Goal: Task Accomplishment & Management: Manage account settings

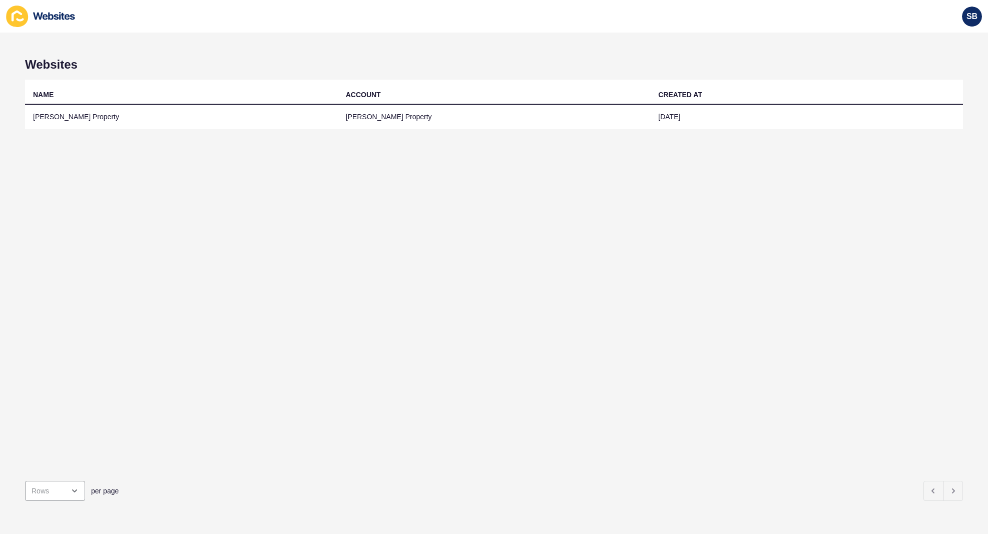
click at [52, 21] on icon at bounding box center [41, 17] width 70 height 22
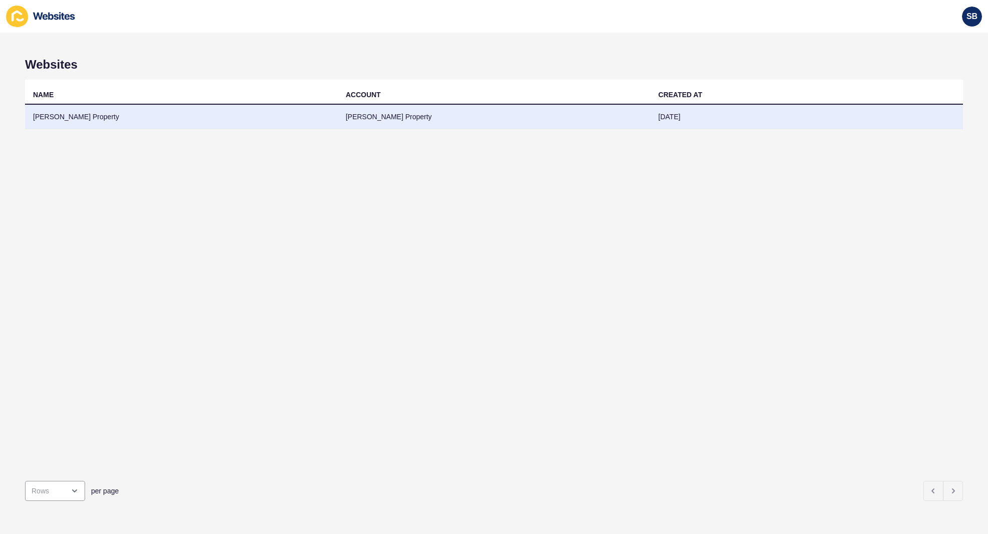
click at [46, 107] on td "[PERSON_NAME] Property" at bounding box center [181, 117] width 313 height 25
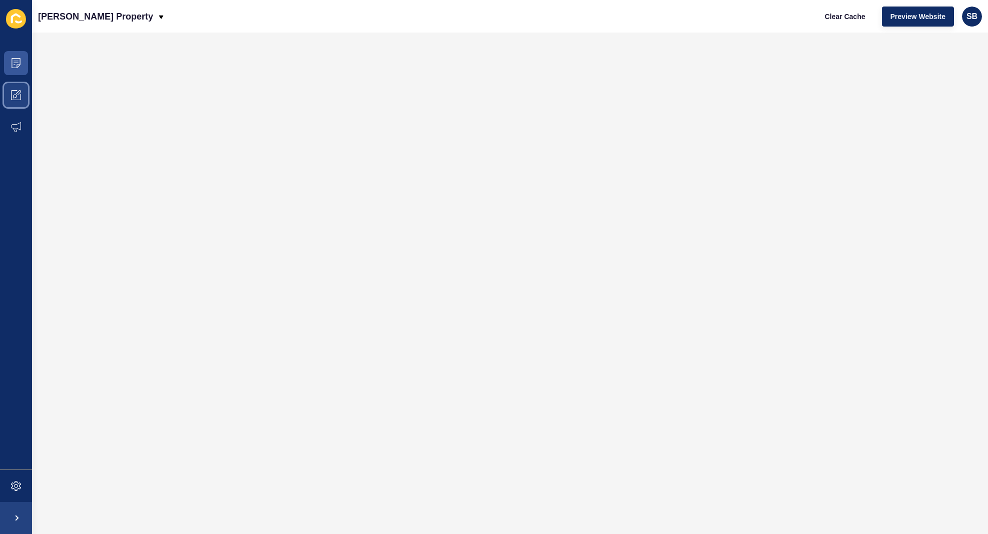
click at [18, 96] on icon at bounding box center [16, 95] width 10 height 10
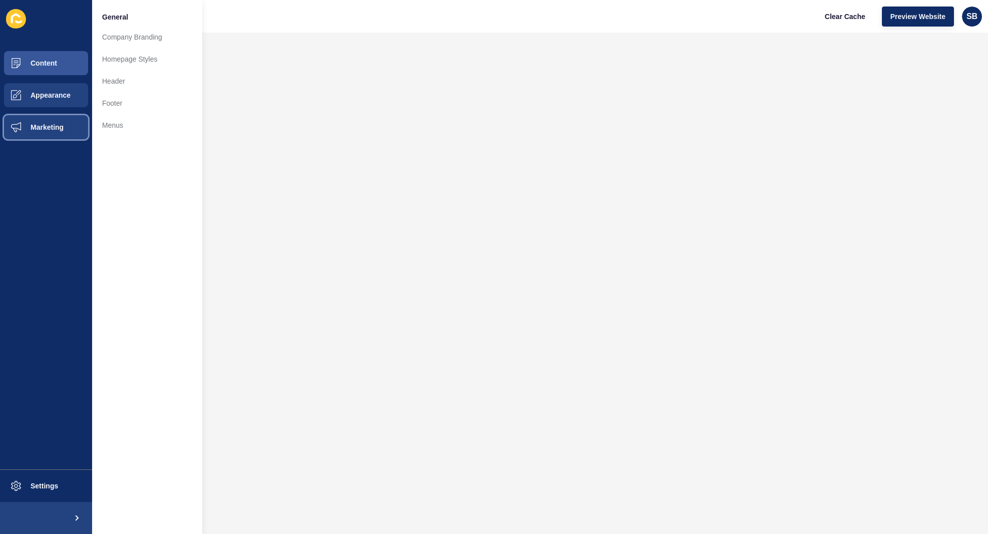
click at [53, 128] on span "Marketing" at bounding box center [30, 127] width 65 height 8
click at [61, 100] on button "Appearance" at bounding box center [46, 95] width 92 height 32
click at [72, 53] on button "Content" at bounding box center [46, 63] width 92 height 32
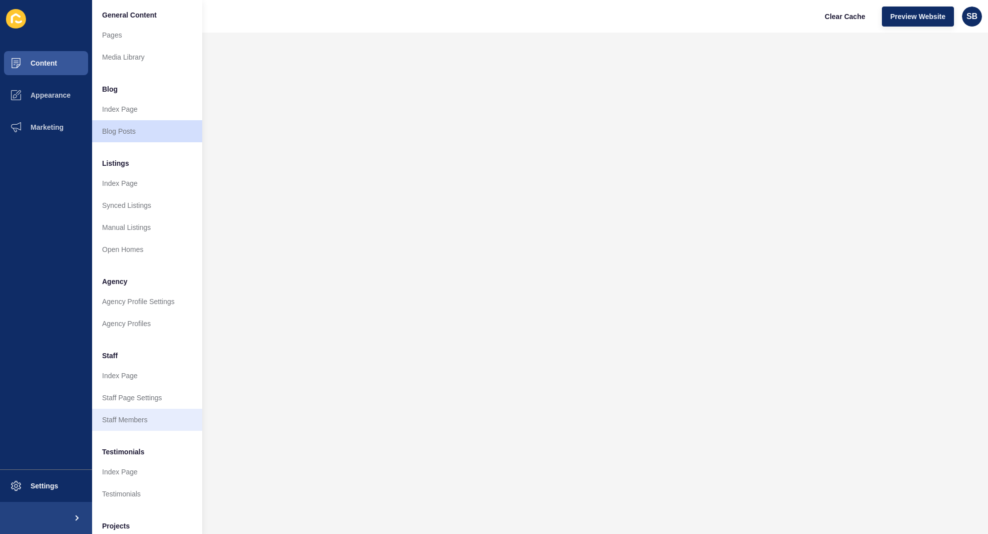
scroll to position [3, 0]
click at [145, 424] on link "Staff Members" at bounding box center [147, 419] width 110 height 22
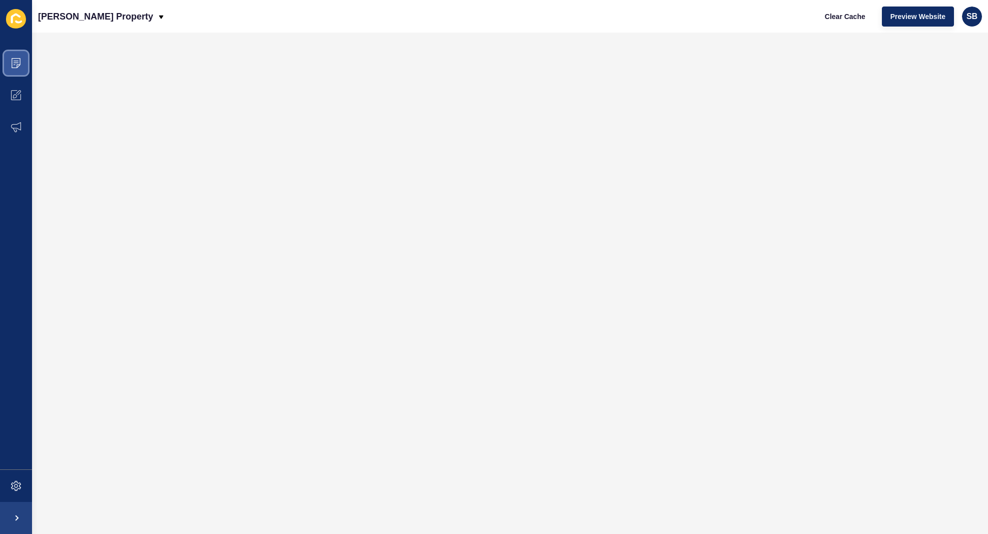
click at [11, 60] on icon at bounding box center [16, 63] width 10 height 10
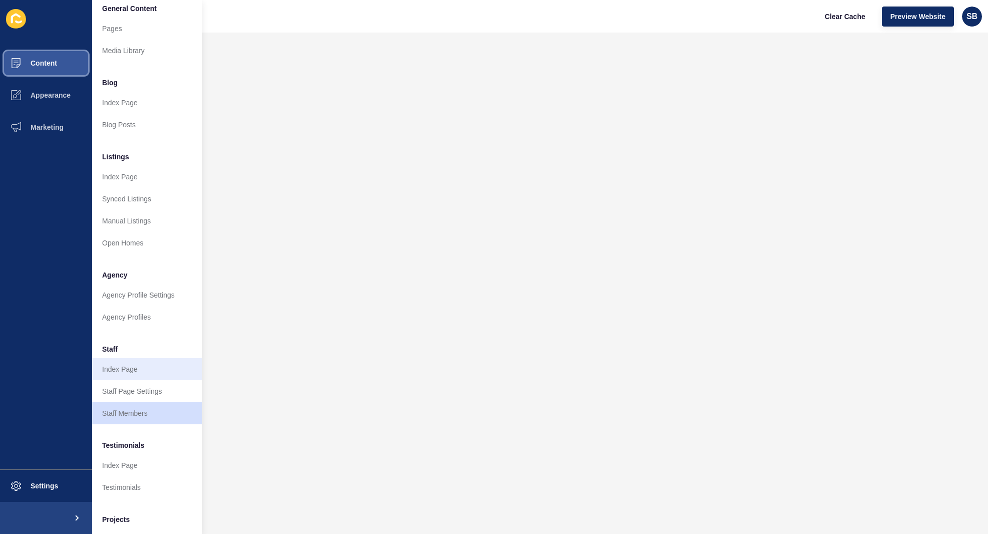
scroll to position [33, 0]
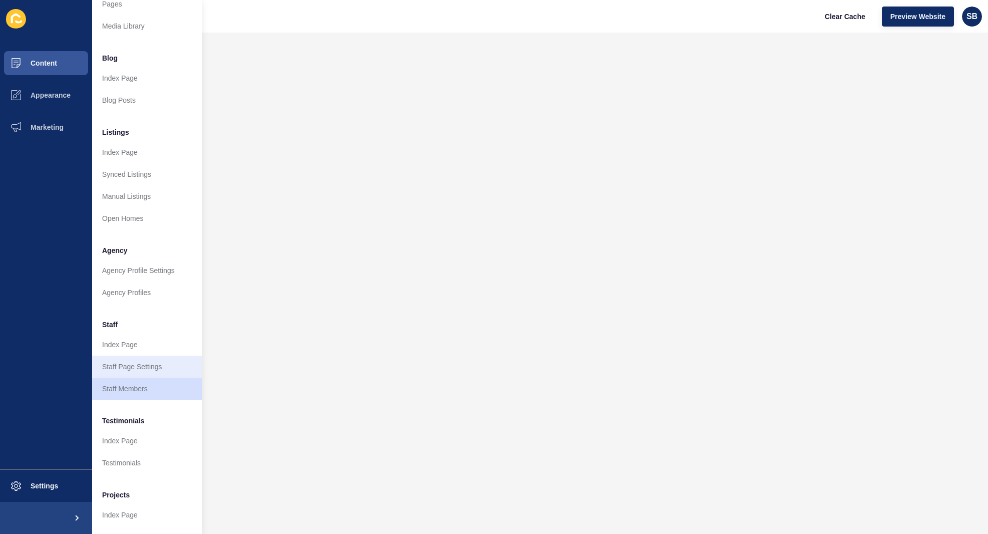
click at [131, 371] on link "Staff Page Settings" at bounding box center [147, 367] width 110 height 22
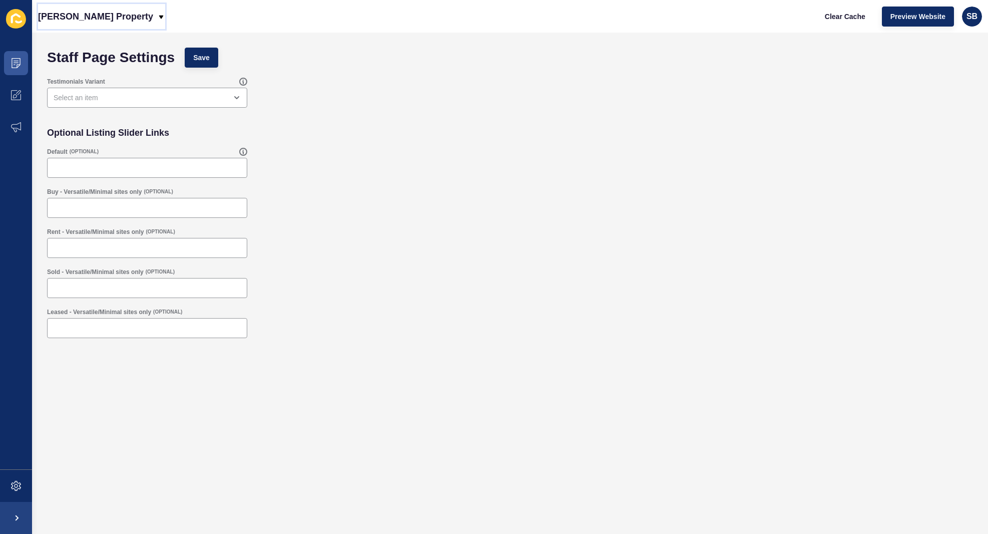
click at [72, 16] on p "[PERSON_NAME] Property" at bounding box center [95, 16] width 115 height 25
click at [979, 17] on div "SB" at bounding box center [972, 17] width 20 height 20
click at [959, 40] on link "[PERSON_NAME]" at bounding box center [949, 40] width 74 height 22
click at [971, 13] on span "SB" at bounding box center [972, 17] width 11 height 10
click at [950, 87] on link "Logout" at bounding box center [949, 84] width 74 height 22
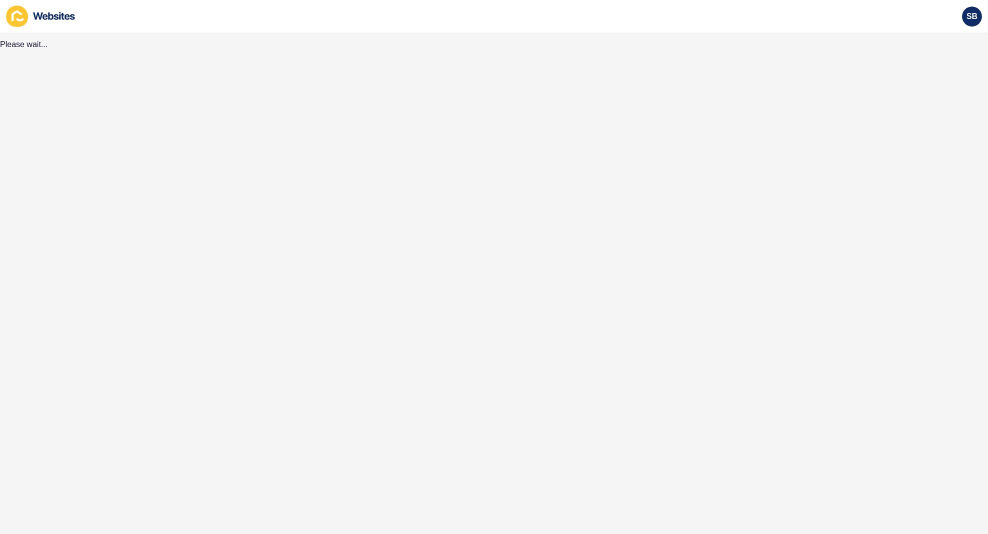
click at [628, 0] on html "SB Please wait..." at bounding box center [494, 267] width 988 height 534
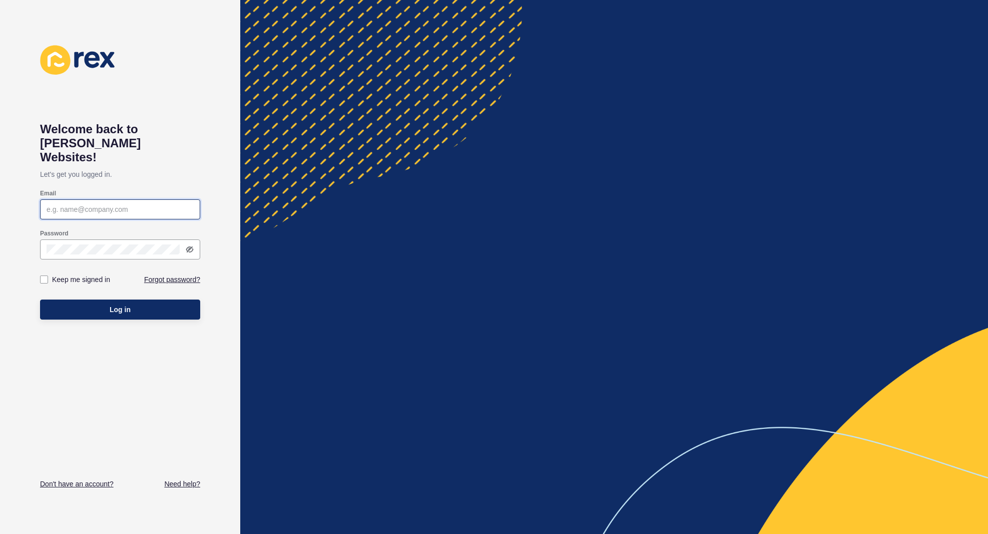
type input "[EMAIL_ADDRESS][DOMAIN_NAME]"
click at [133, 299] on button "Log in" at bounding box center [120, 309] width 160 height 20
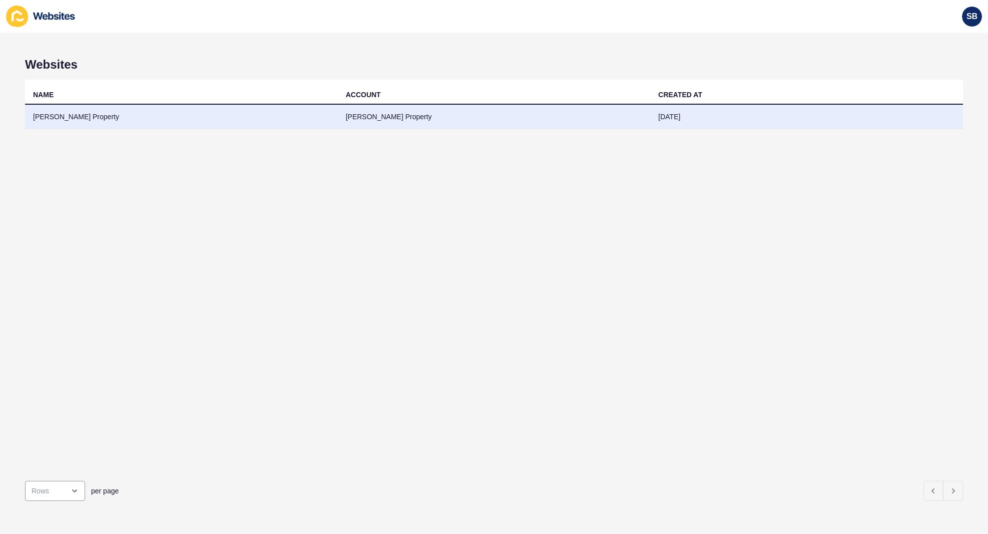
click at [45, 123] on td "[PERSON_NAME] Property" at bounding box center [181, 117] width 313 height 25
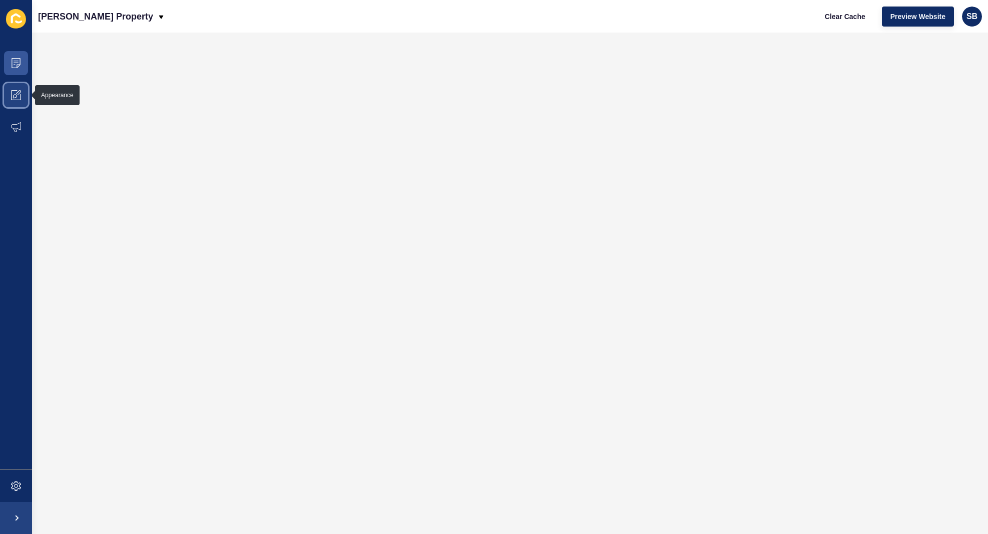
click at [20, 85] on span at bounding box center [16, 95] width 32 height 32
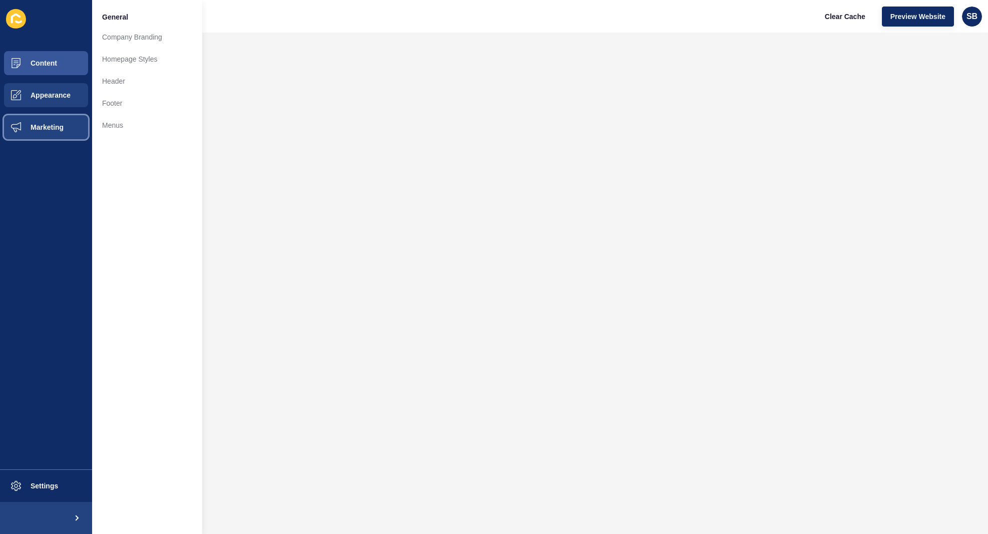
click at [34, 119] on button "Marketing" at bounding box center [46, 127] width 92 height 32
click at [44, 102] on button "Appearance" at bounding box center [46, 95] width 92 height 32
click at [67, 64] on button "Content" at bounding box center [46, 63] width 92 height 32
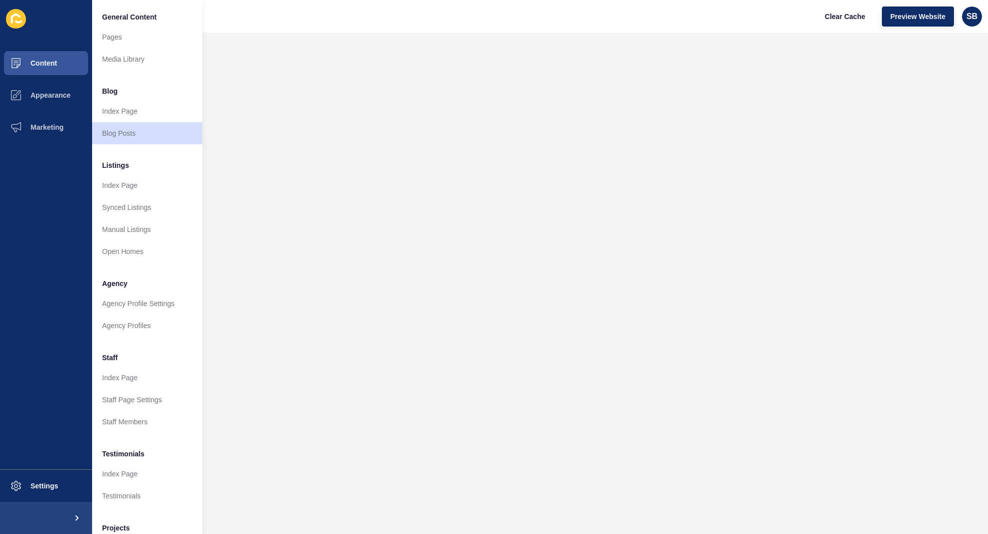
scroll to position [1, 0]
click at [144, 405] on link "Staff Page Settings" at bounding box center [147, 399] width 110 height 22
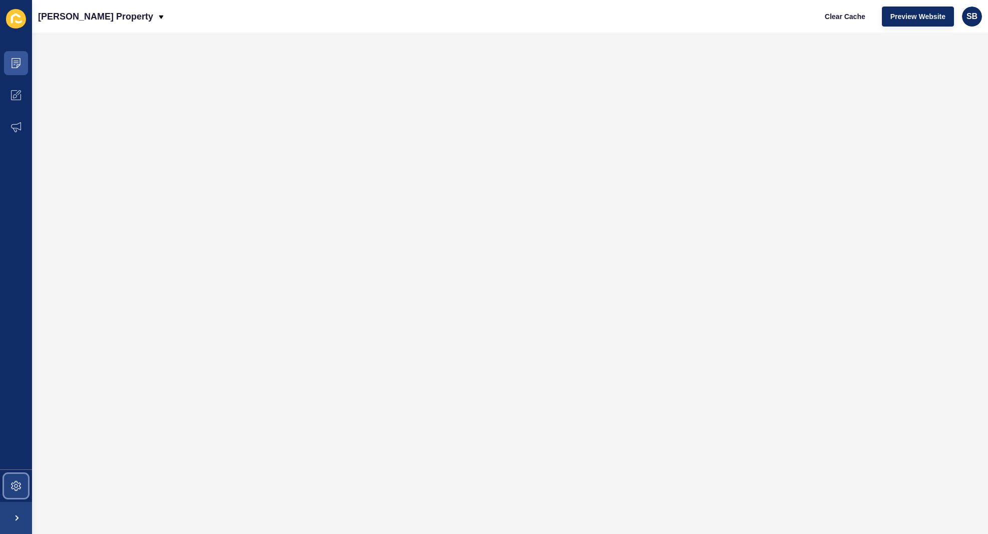
click at [21, 482] on span at bounding box center [16, 486] width 32 height 32
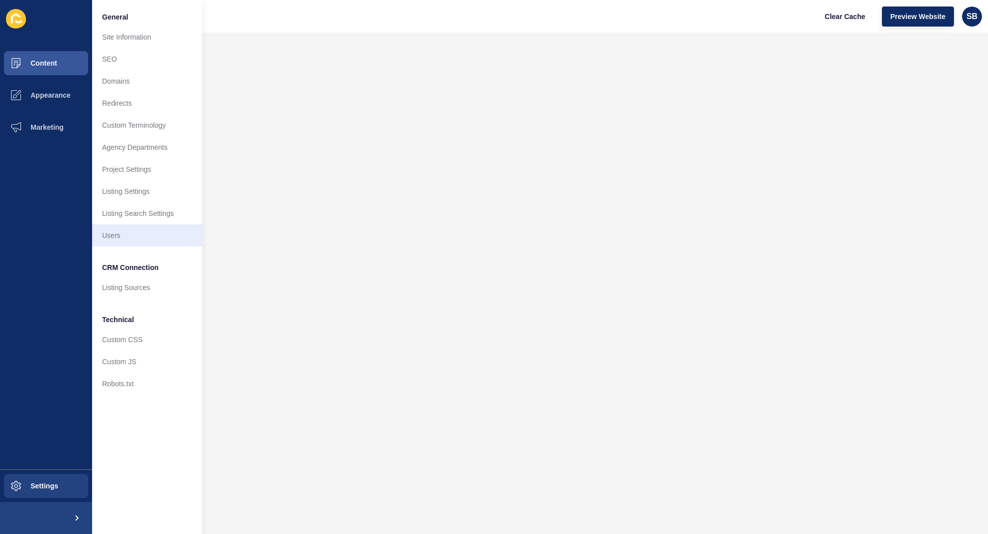
click at [112, 237] on link "Users" at bounding box center [147, 235] width 110 height 22
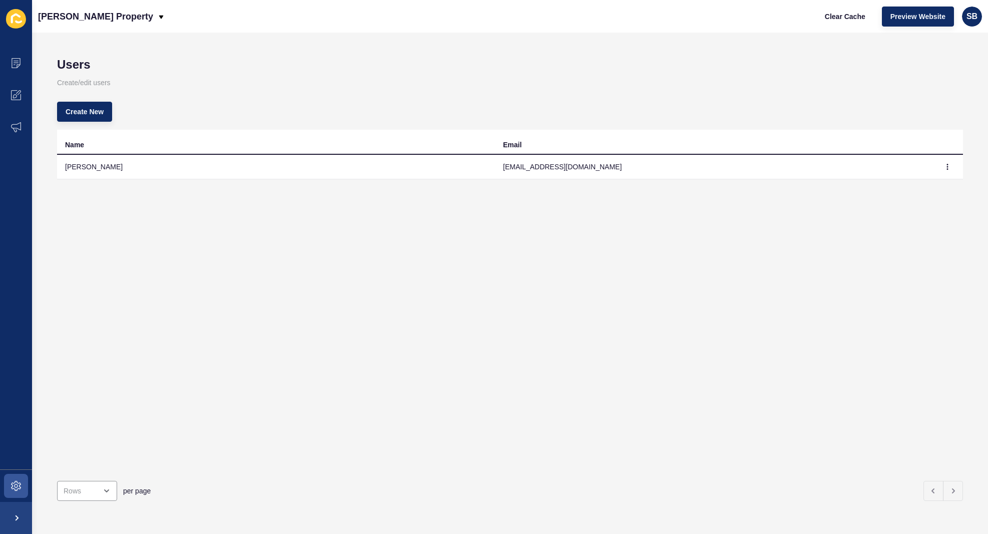
drag, startPoint x: 567, startPoint y: 173, endPoint x: 557, endPoint y: 169, distance: 10.6
click at [562, 170] on td "[EMAIL_ADDRESS][DOMAIN_NAME]" at bounding box center [714, 167] width 438 height 25
click at [78, 168] on td "[PERSON_NAME]" at bounding box center [276, 167] width 438 height 25
drag, startPoint x: 14, startPoint y: 59, endPoint x: 30, endPoint y: 68, distance: 18.8
click at [15, 60] on icon at bounding box center [16, 63] width 10 height 10
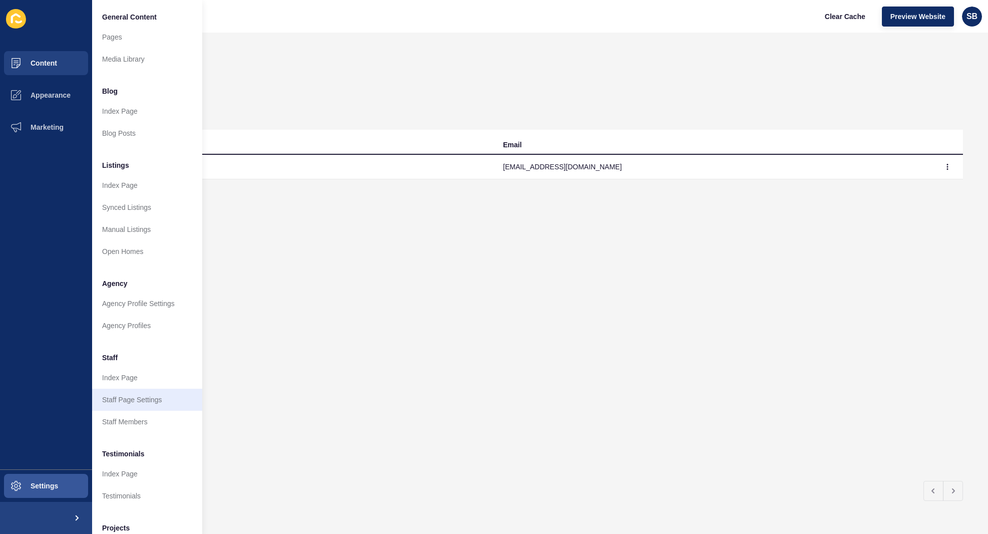
click at [143, 400] on link "Staff Page Settings" at bounding box center [147, 400] width 110 height 22
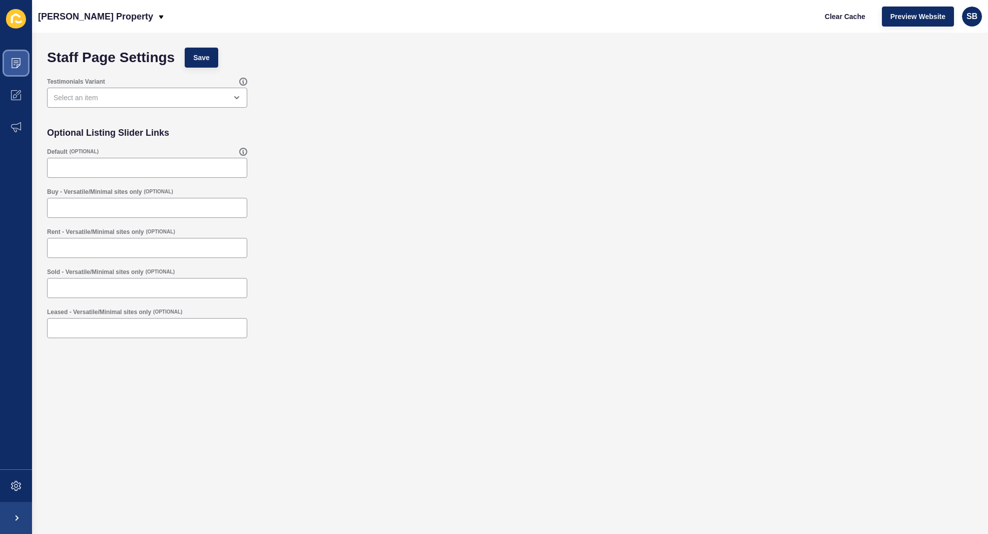
click at [17, 67] on icon at bounding box center [16, 63] width 10 height 10
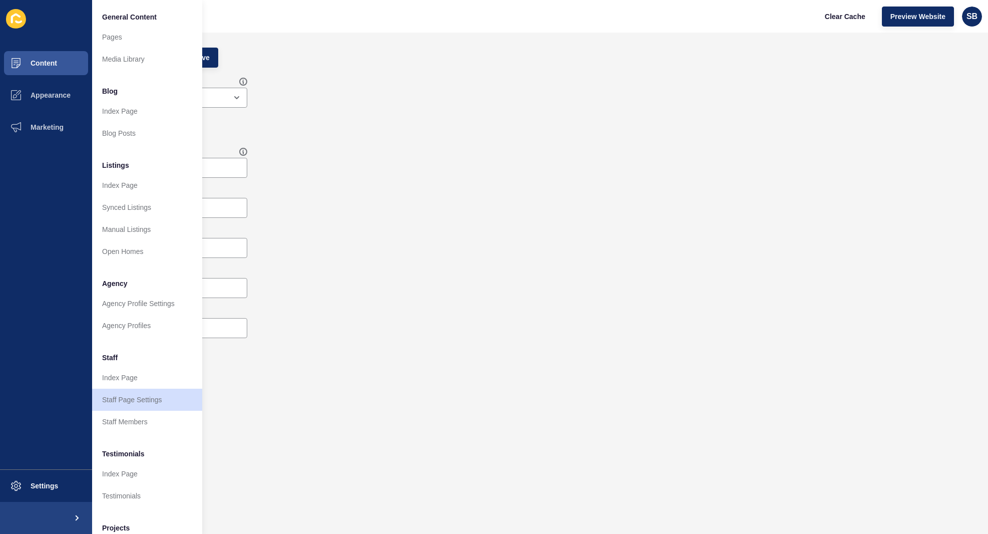
click at [120, 426] on link "Staff Members" at bounding box center [147, 422] width 110 height 22
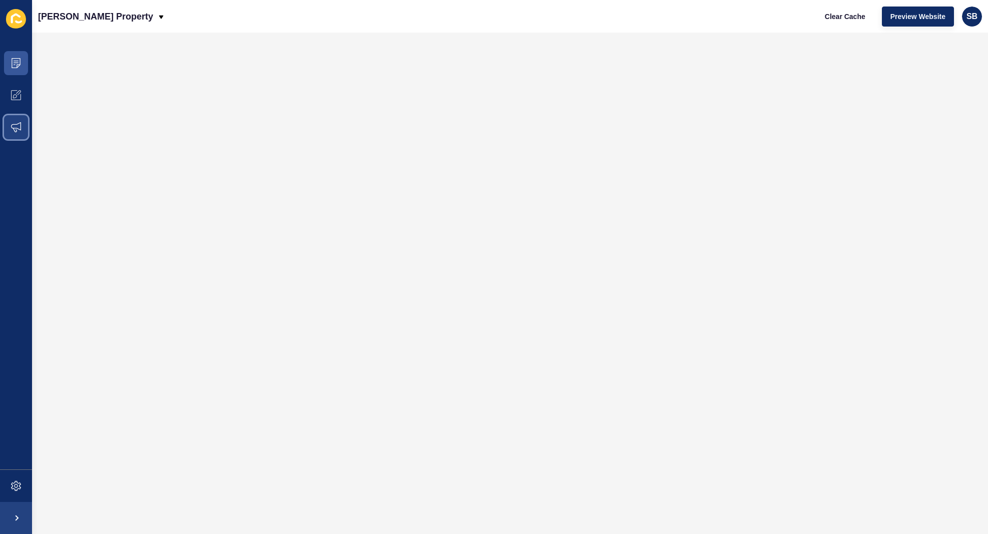
click at [6, 116] on span at bounding box center [16, 127] width 32 height 32
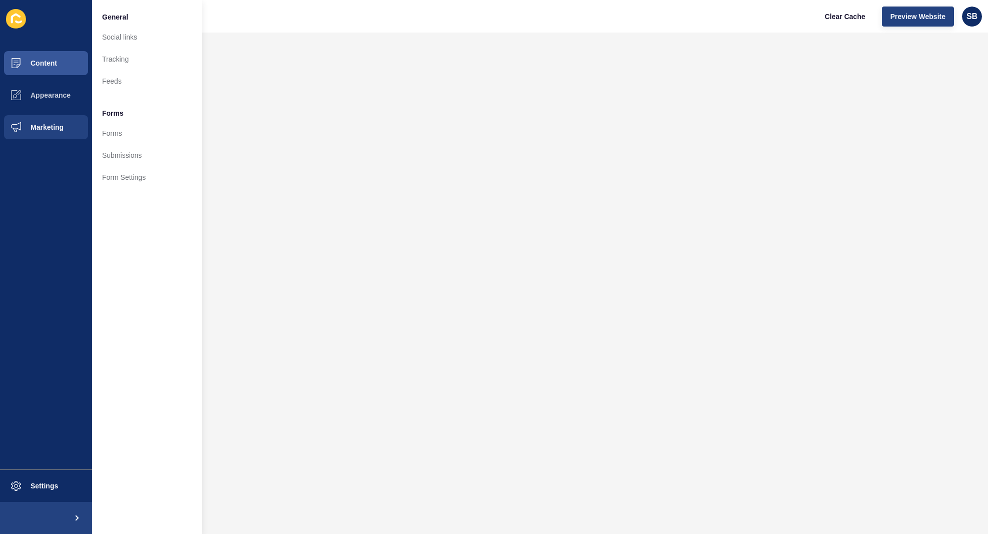
click at [907, 15] on span "Preview Website" at bounding box center [918, 17] width 55 height 10
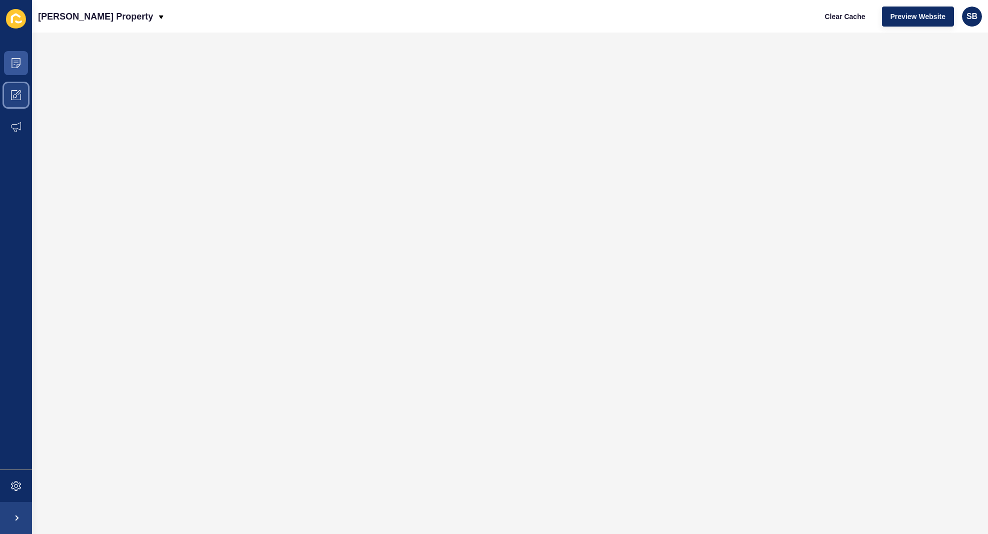
click at [28, 93] on span at bounding box center [16, 95] width 32 height 32
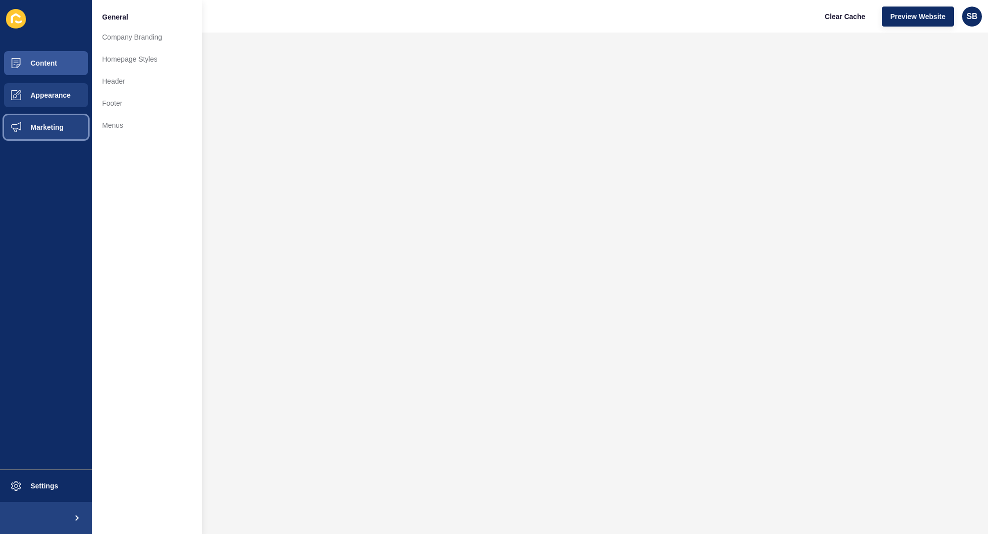
drag, startPoint x: 17, startPoint y: 120, endPoint x: 22, endPoint y: 114, distance: 7.8
click at [18, 118] on span at bounding box center [16, 127] width 32 height 32
click at [23, 127] on span "Marketing" at bounding box center [30, 127] width 65 height 8
